Goal: Task Accomplishment & Management: Manage account settings

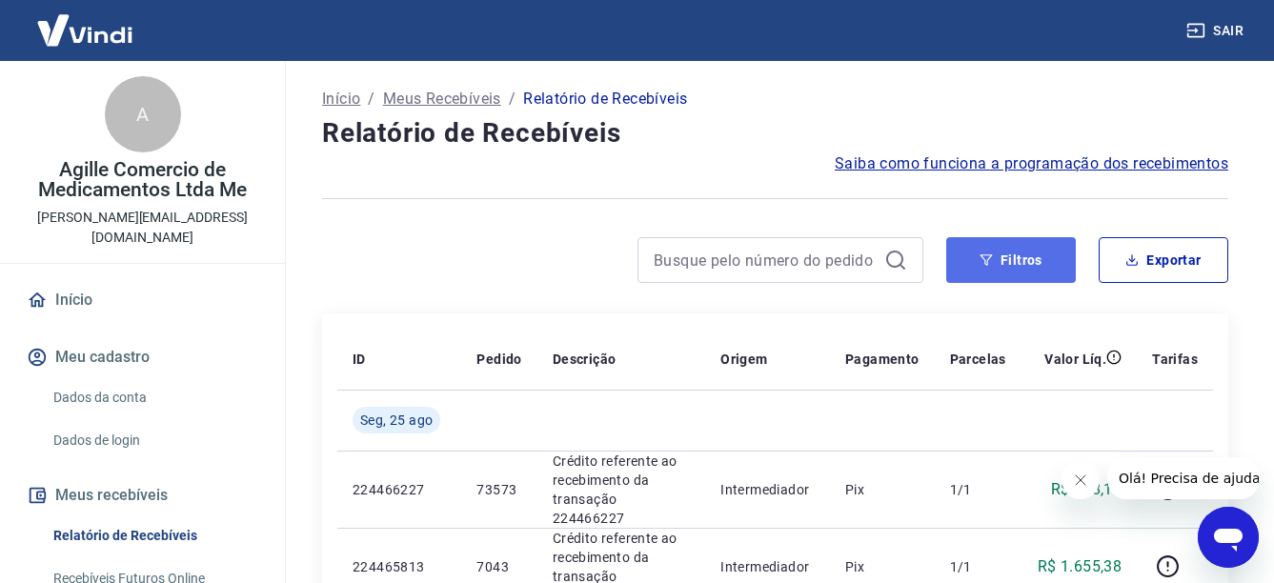
click at [1029, 272] on button "Filtros" at bounding box center [1011, 260] width 130 height 46
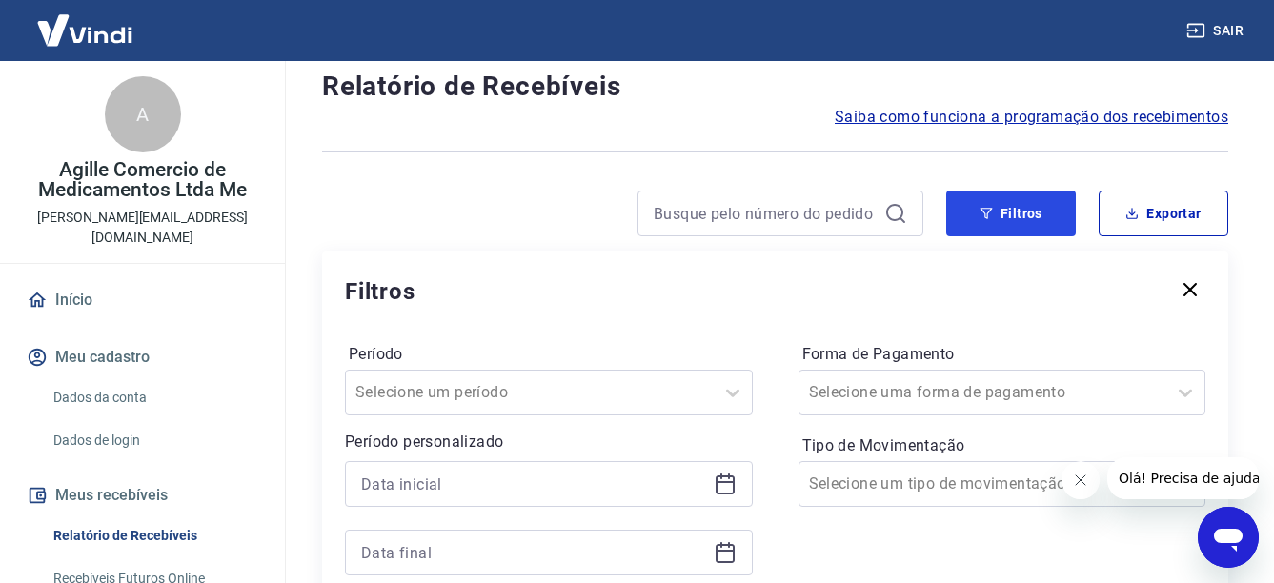
scroll to position [191, 0]
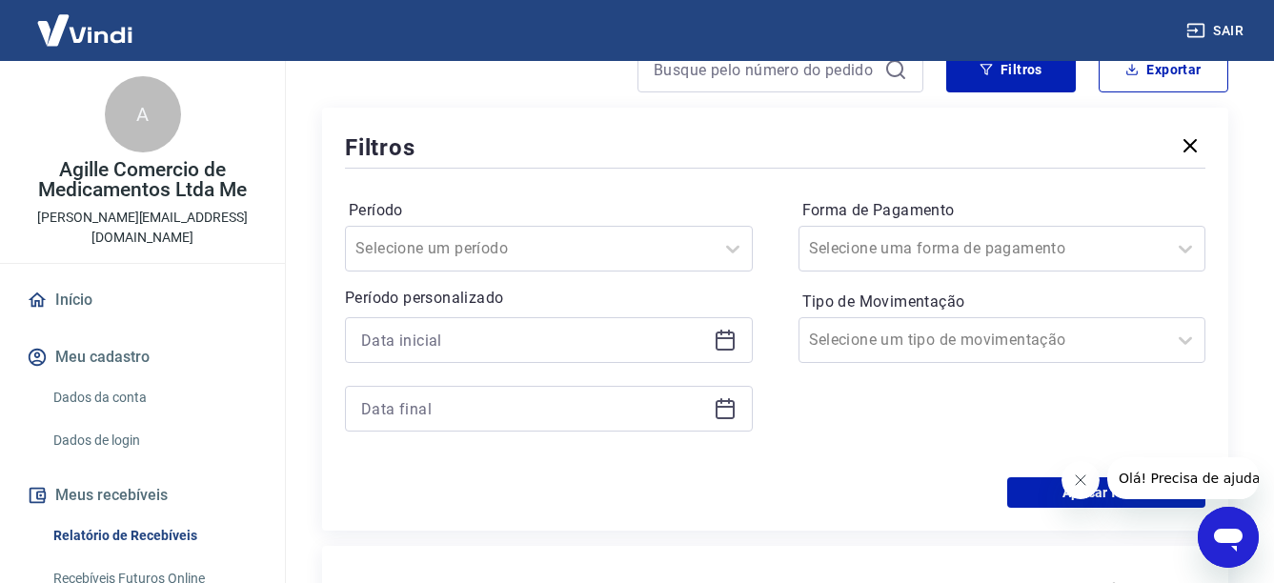
click at [725, 332] on icon at bounding box center [724, 341] width 19 height 19
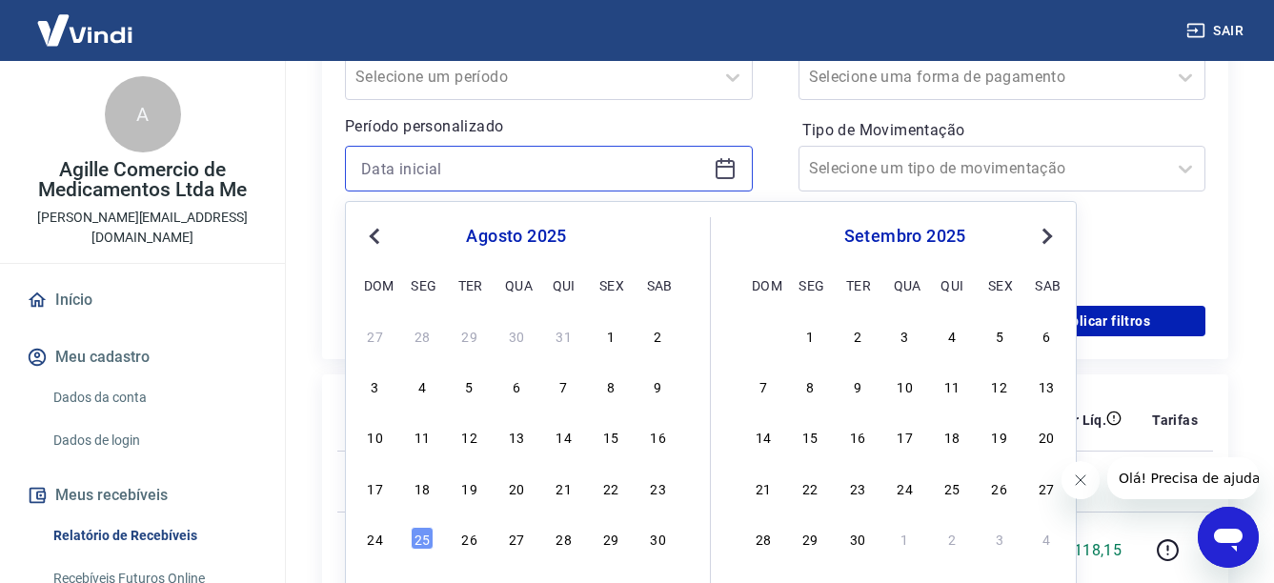
scroll to position [381, 0]
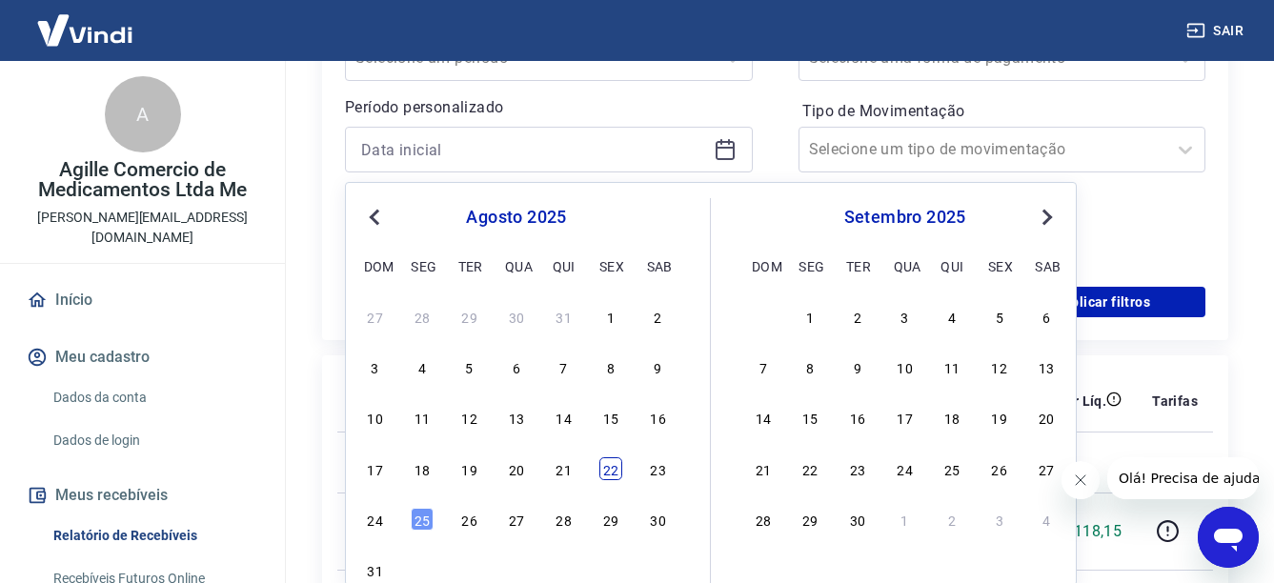
click at [605, 475] on div "22" at bounding box center [610, 468] width 23 height 23
type input "22/08/2025"
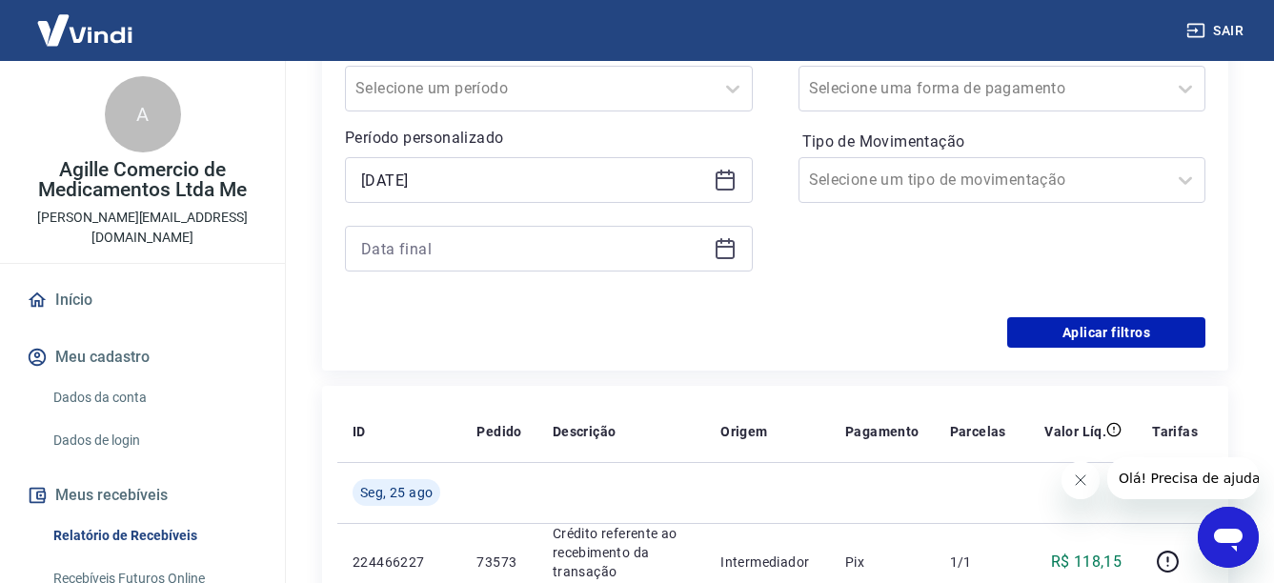
scroll to position [286, 0]
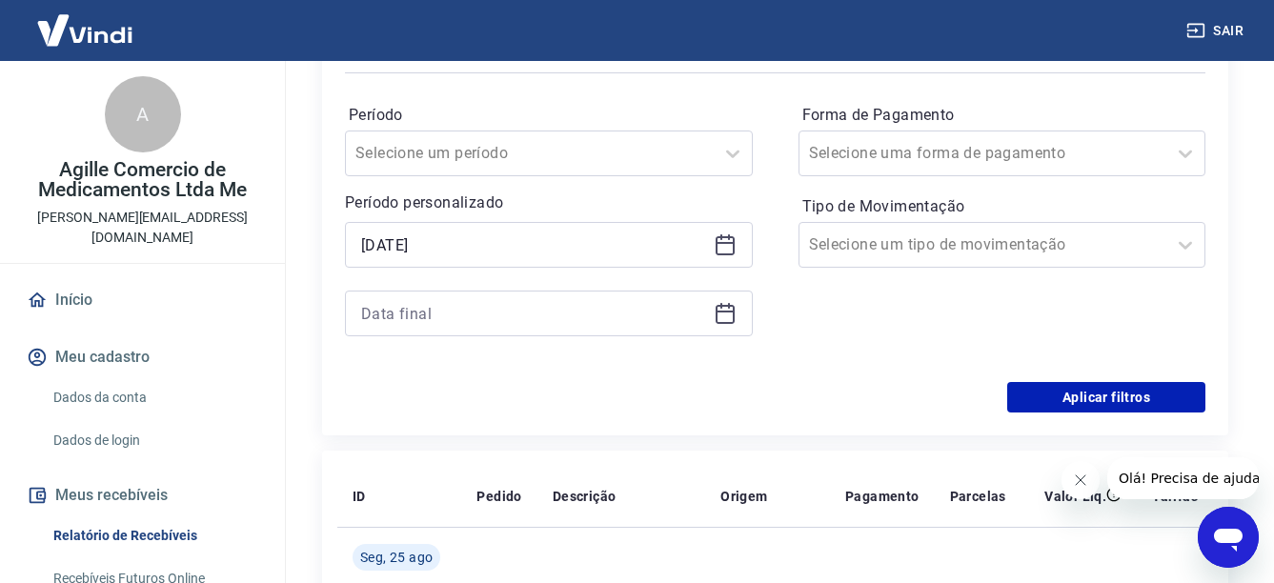
click at [724, 306] on icon at bounding box center [724, 314] width 19 height 19
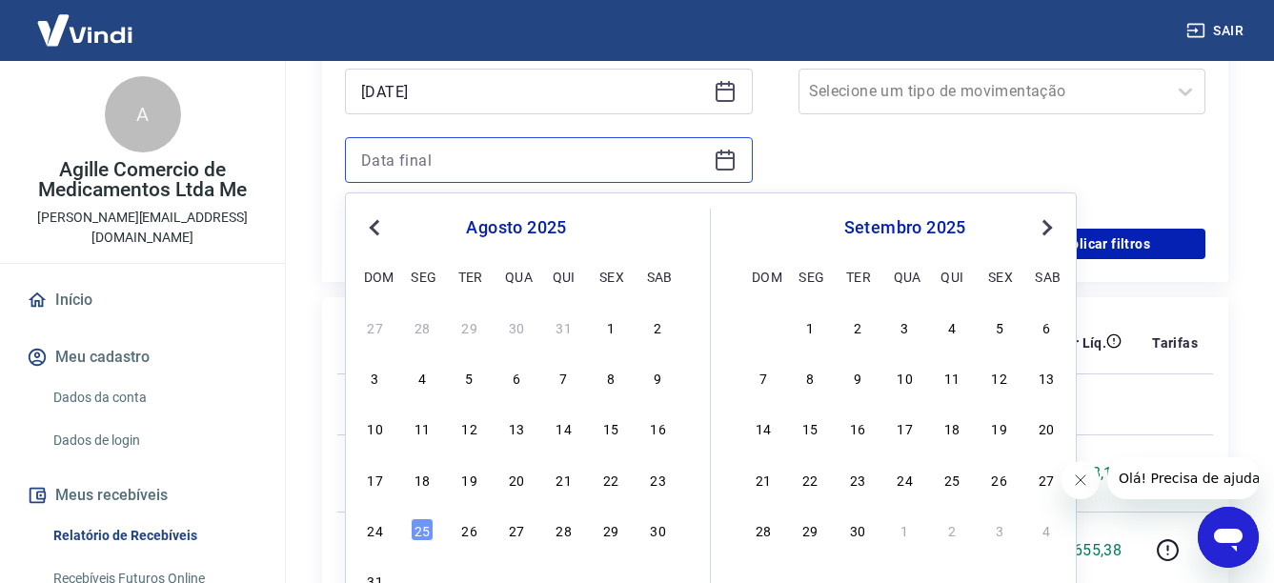
scroll to position [476, 0]
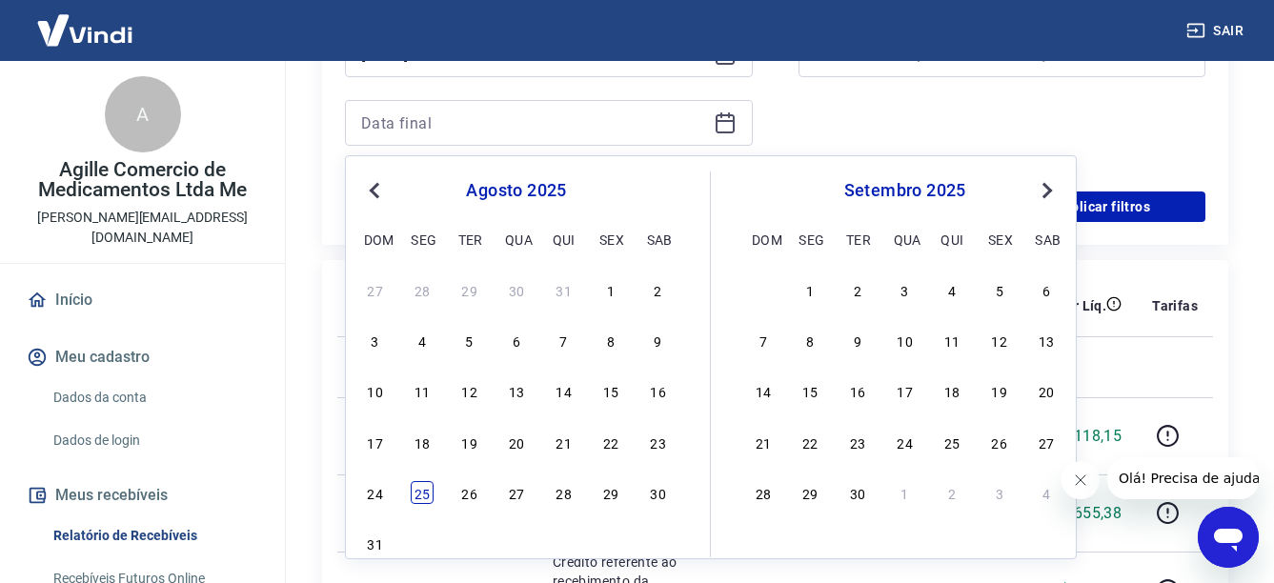
click at [426, 496] on div "25" at bounding box center [422, 492] width 23 height 23
type input "25/08/2025"
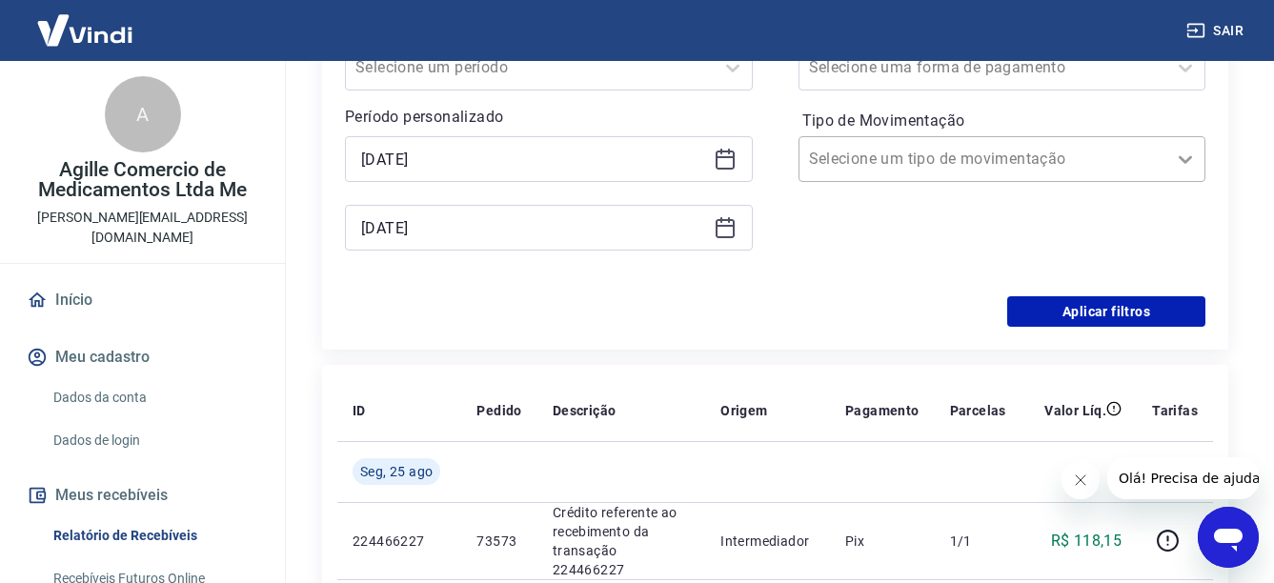
scroll to position [286, 0]
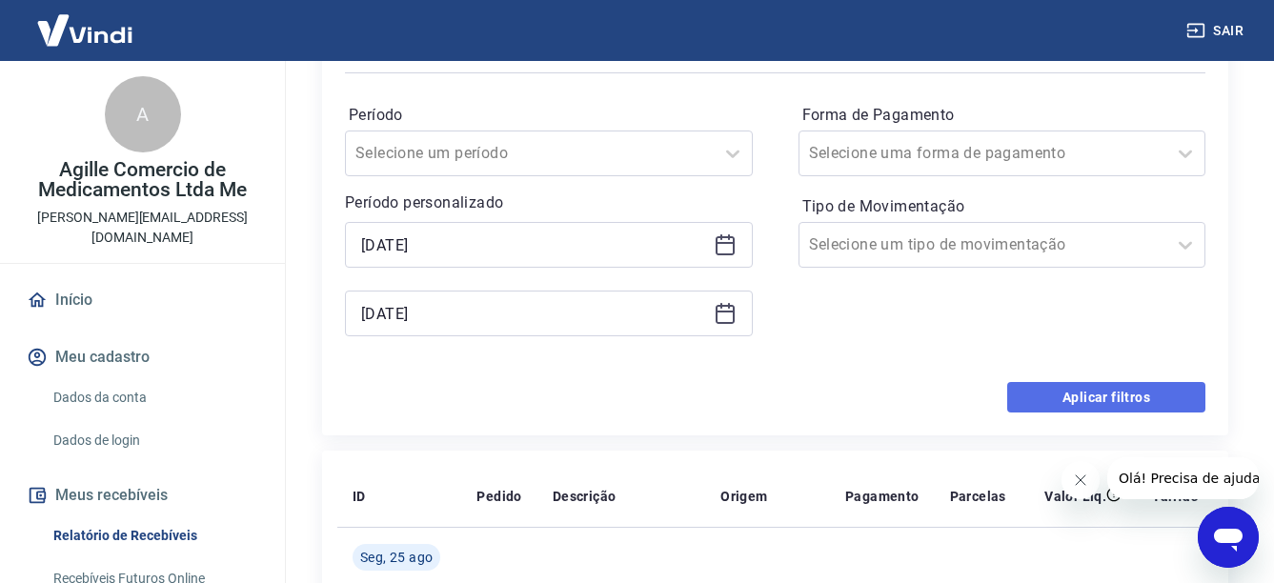
click at [1124, 400] on button "Aplicar filtros" at bounding box center [1106, 397] width 198 height 30
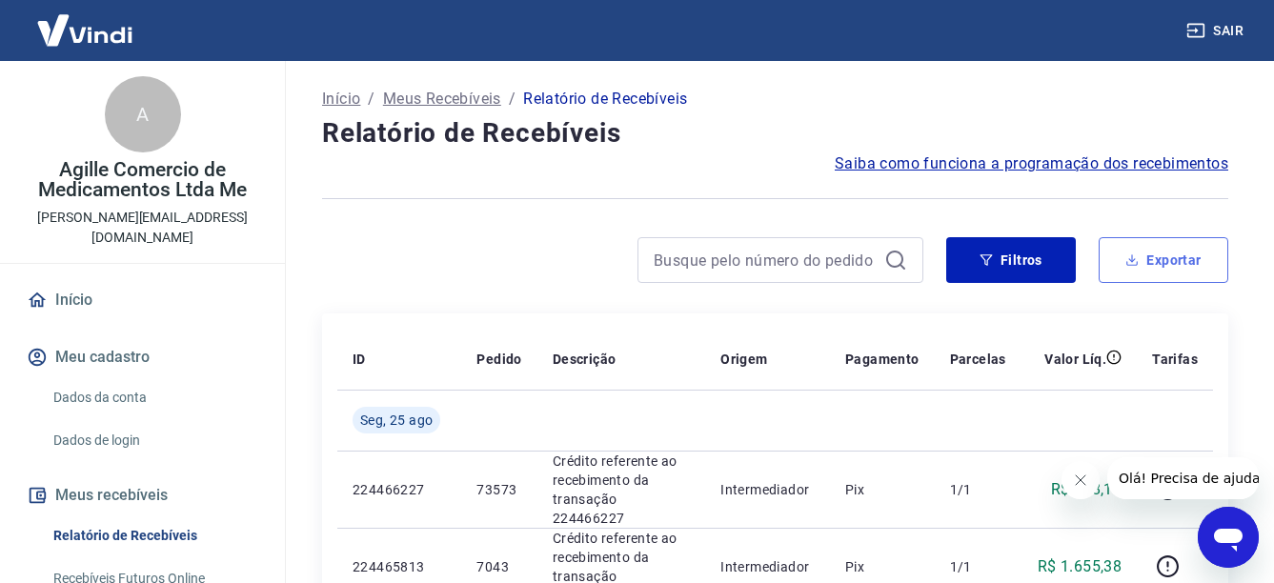
click at [1161, 253] on button "Exportar" at bounding box center [1163, 260] width 130 height 46
type input "22/08/2025"
type input "25/08/2025"
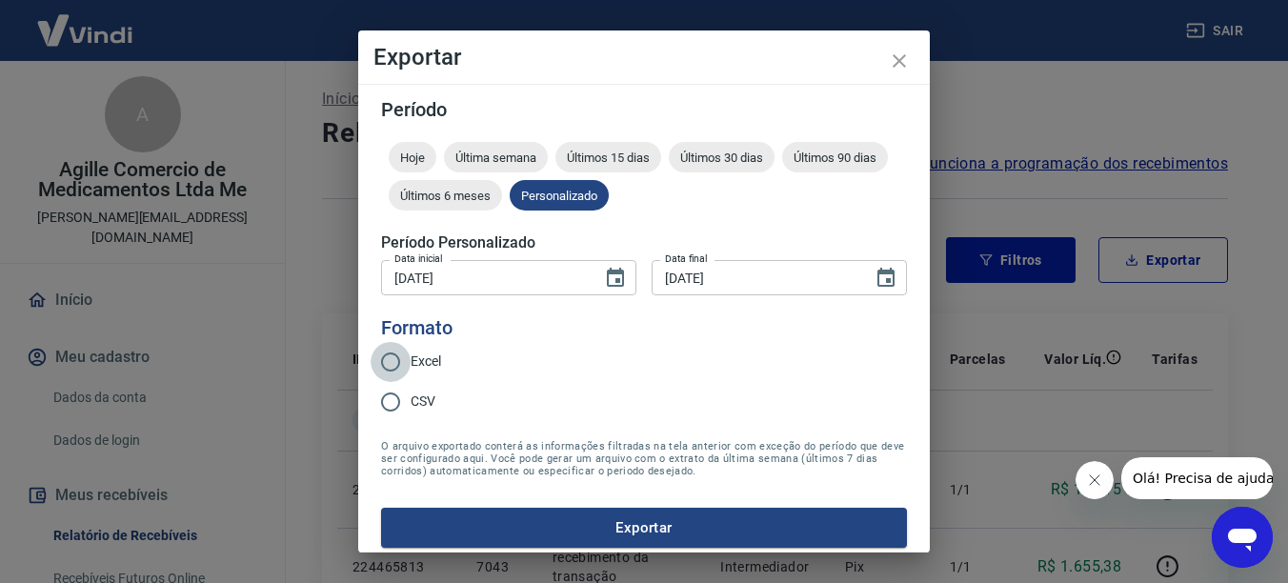
click at [392, 361] on input "Excel" at bounding box center [391, 362] width 40 height 40
radio input "true"
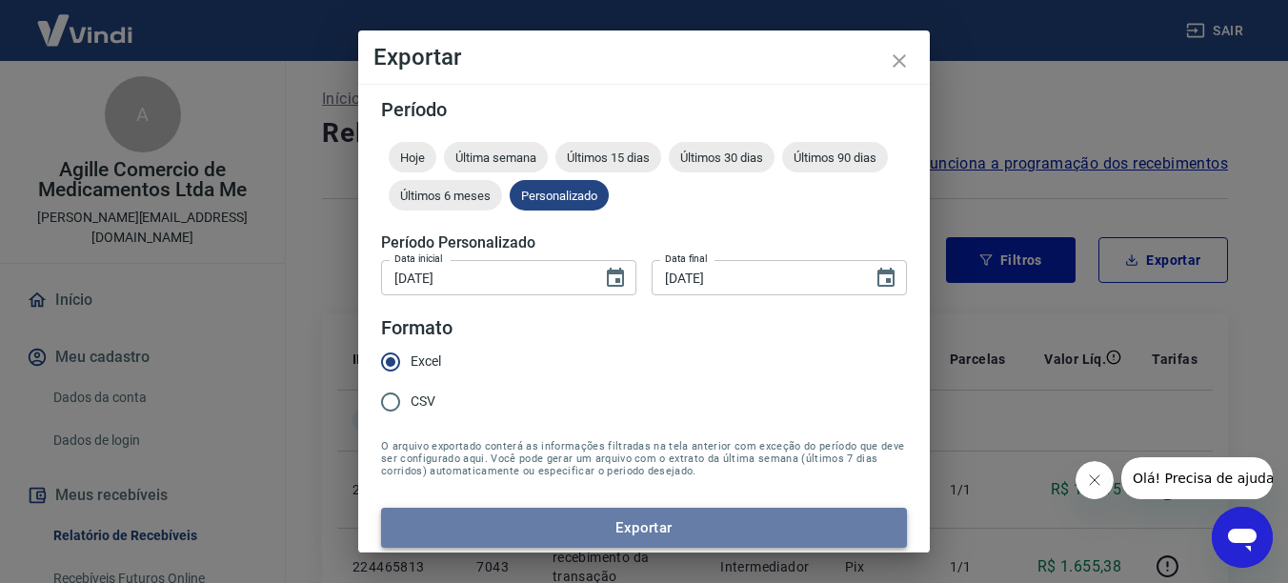
click at [664, 532] on button "Exportar" at bounding box center [644, 528] width 526 height 40
